Goal: Find specific page/section

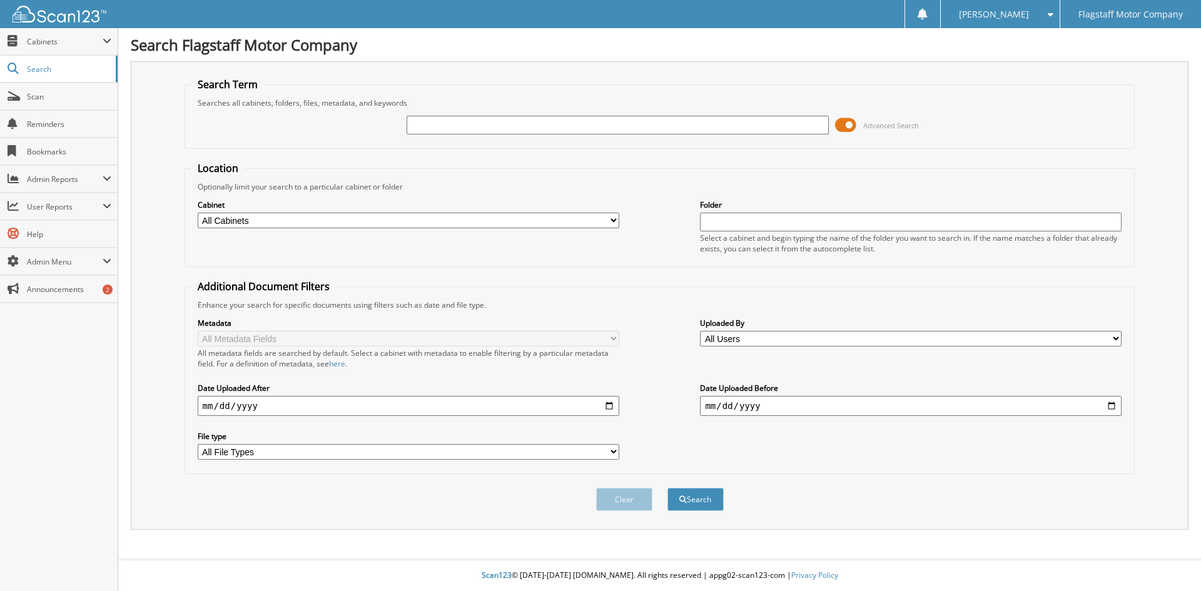
click at [516, 125] on input "text" at bounding box center [618, 125] width 422 height 19
type input "RC273287"
click at [668, 488] on button "Search" at bounding box center [696, 499] width 56 height 23
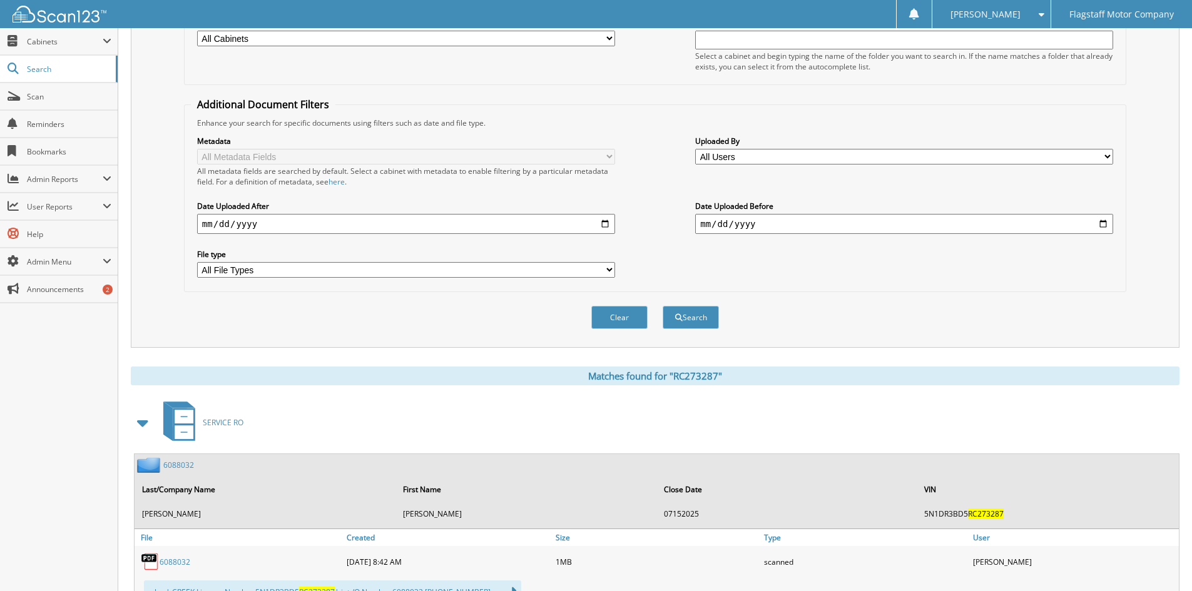
scroll to position [313, 0]
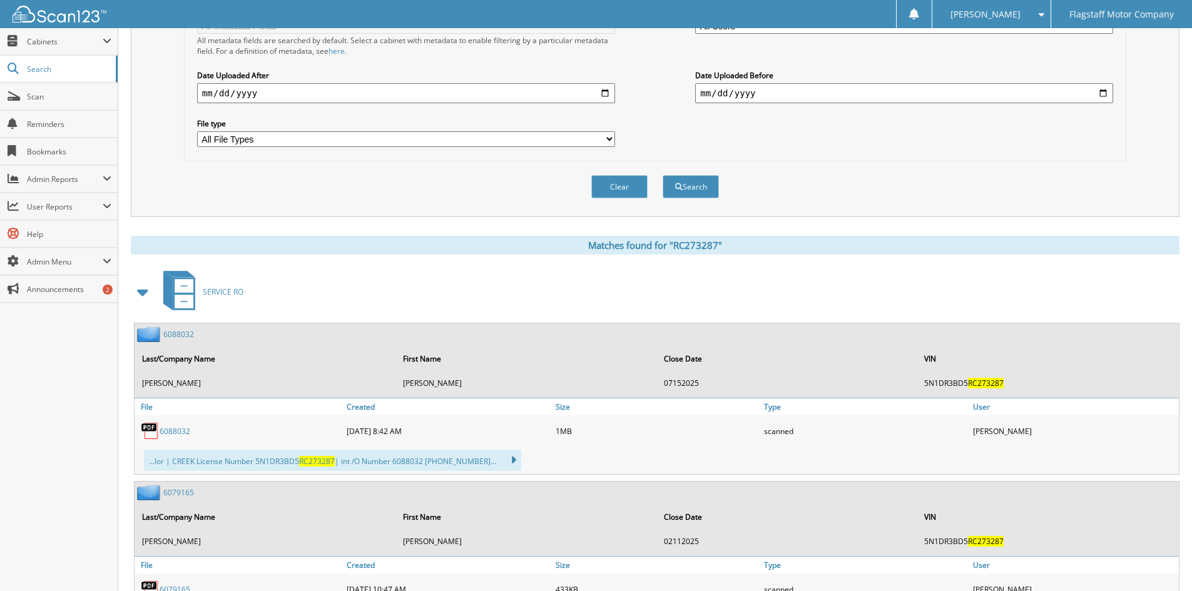
click at [141, 295] on span at bounding box center [144, 292] width 18 height 23
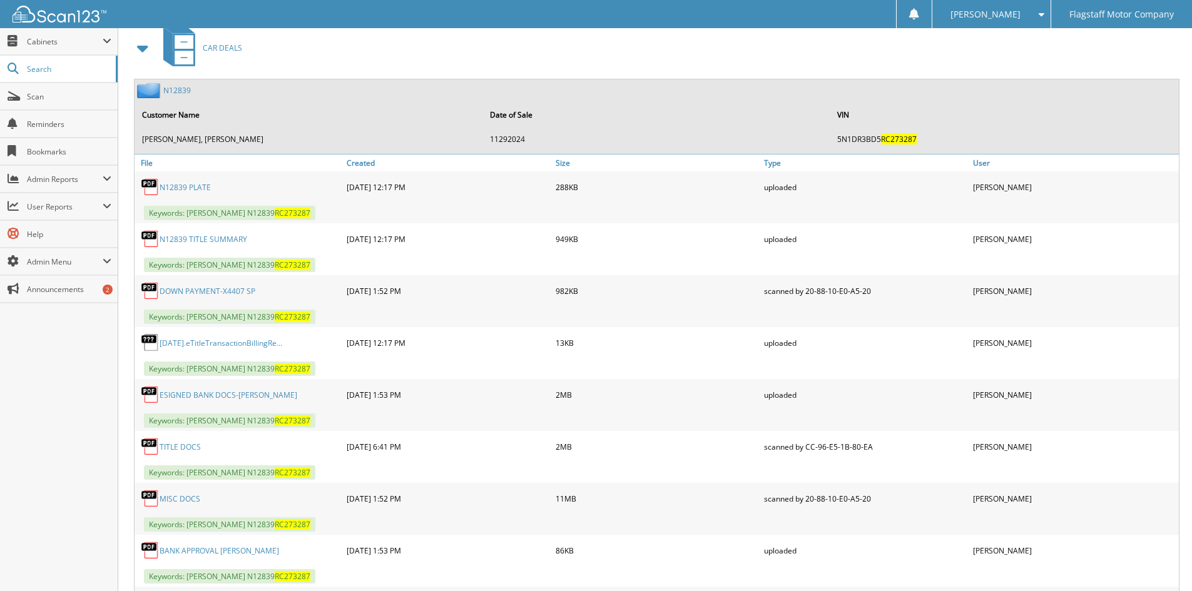
scroll to position [693, 0]
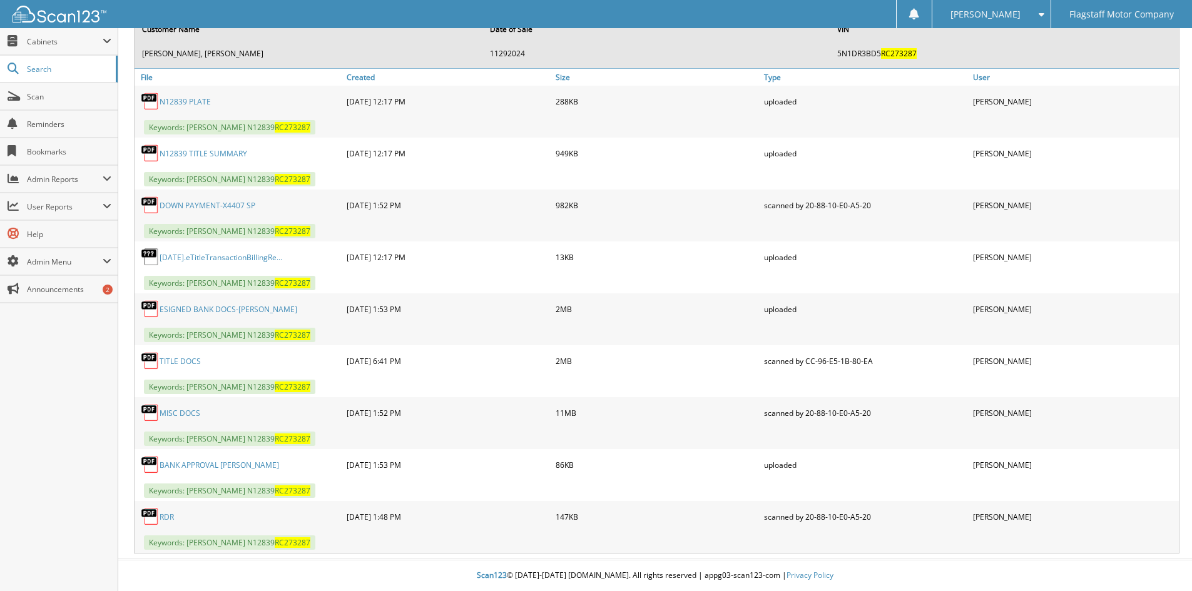
click at [173, 404] on div "MISC DOCS" at bounding box center [239, 412] width 209 height 25
click at [168, 420] on div "MISC DOCS" at bounding box center [239, 412] width 209 height 25
click at [172, 416] on link "MISC DOCS" at bounding box center [180, 413] width 41 height 11
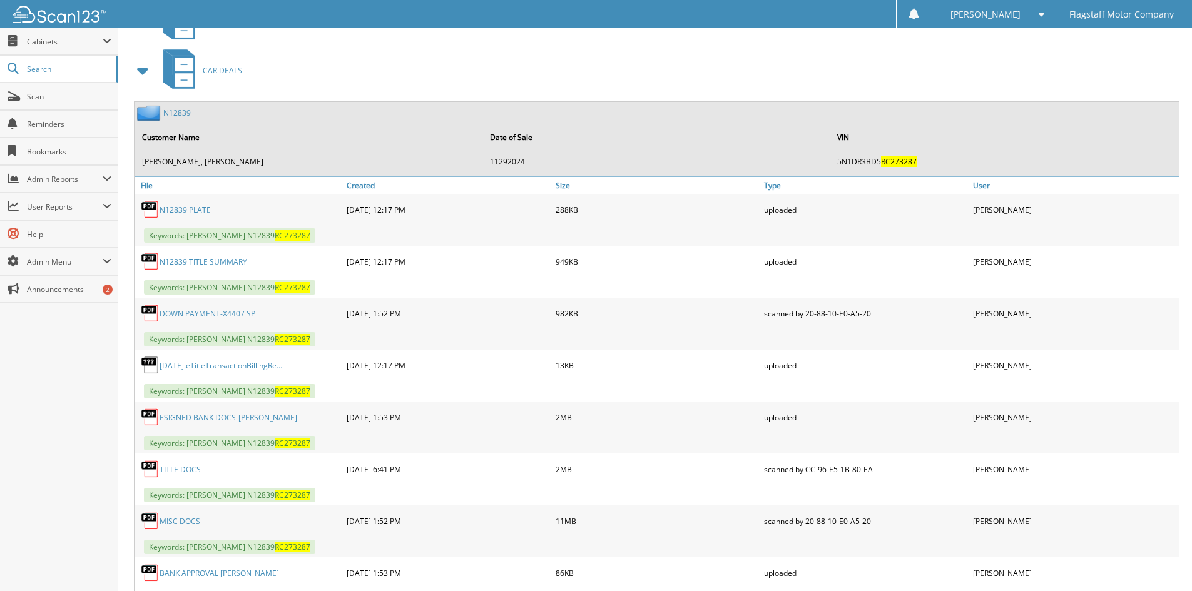
scroll to position [567, 0]
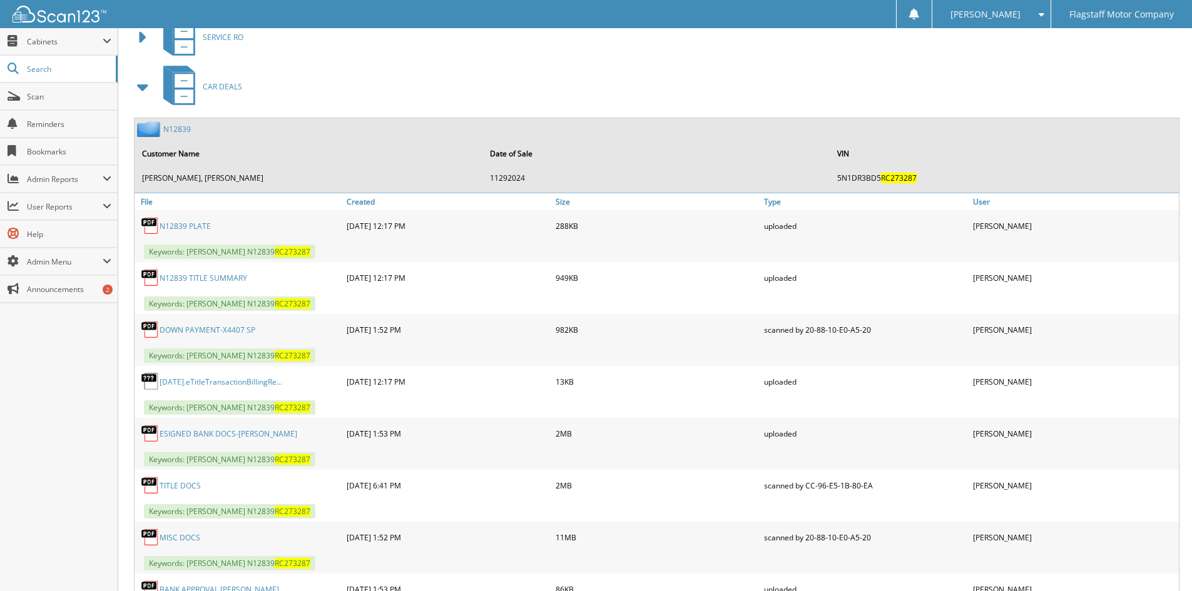
click at [173, 131] on link "N12839" at bounding box center [177, 129] width 28 height 11
